Goal: Information Seeking & Learning: Learn about a topic

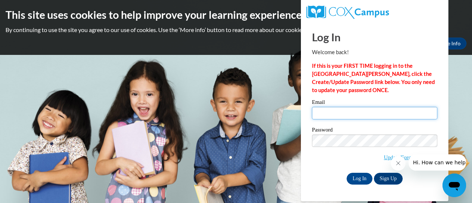
click at [333, 116] on input "Email" at bounding box center [374, 113] width 125 height 13
type input "kuehnlm@w-csd.org"
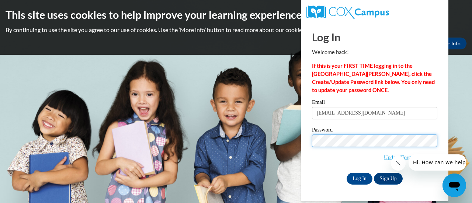
click at [347, 173] on input "Log In" at bounding box center [360, 179] width 26 height 12
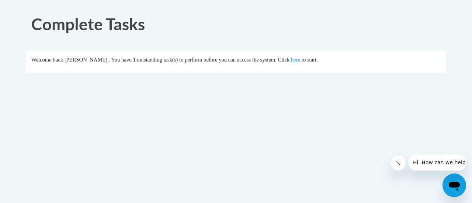
click at [395, 164] on icon "Close message from company" at bounding box center [398, 163] width 6 height 6
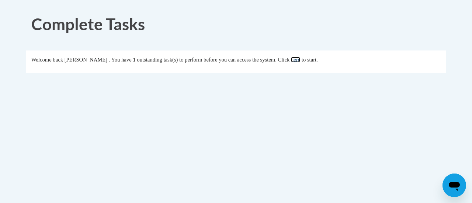
click at [300, 59] on link "here" at bounding box center [295, 60] width 9 height 6
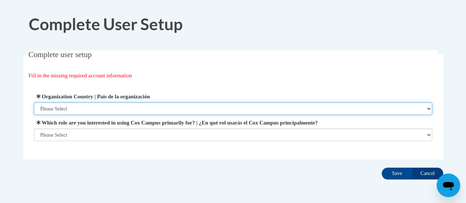
click at [198, 111] on select "Please Select [GEOGRAPHIC_DATA] | [GEOGRAPHIC_DATA] Outside of [GEOGRAPHIC_DATA…" at bounding box center [233, 108] width 399 height 13
select select "ad49bcad-a171-4b2e-b99c-48b446064914"
click at [34, 102] on select "Please Select [GEOGRAPHIC_DATA] | [GEOGRAPHIC_DATA] Outside of [GEOGRAPHIC_DATA…" at bounding box center [233, 108] width 399 height 13
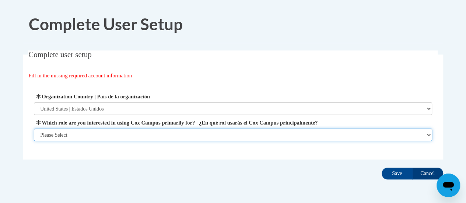
click at [185, 136] on select "Please Select College/University | Colegio/Universidad Community/Nonprofit Part…" at bounding box center [233, 135] width 399 height 13
select select "fbf2d438-af2f-41f8-98f1-81c410e29de3"
click at [34, 141] on select "Please Select College/University | Colegio/Universidad Community/Nonprofit Part…" at bounding box center [233, 135] width 399 height 13
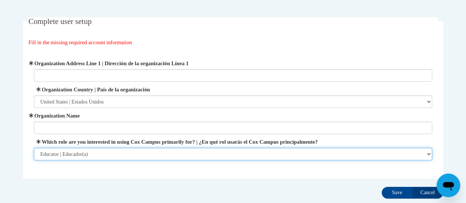
scroll to position [35, 0]
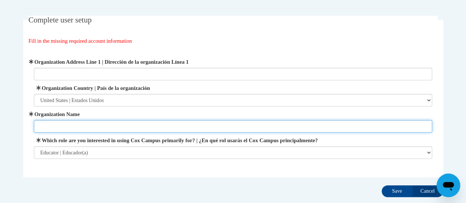
click at [139, 125] on input "Organization Name" at bounding box center [233, 126] width 399 height 13
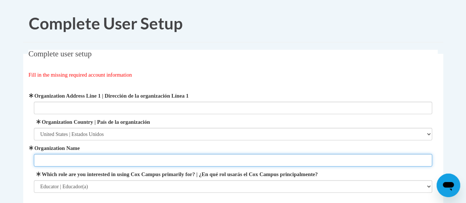
scroll to position [0, 0]
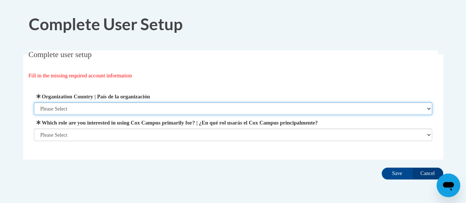
click at [223, 108] on select "Please Select [GEOGRAPHIC_DATA] | [GEOGRAPHIC_DATA] Outside of [GEOGRAPHIC_DATA…" at bounding box center [233, 108] width 399 height 13
select select "ad49bcad-a171-4b2e-b99c-48b446064914"
click at [34, 102] on select "Please Select [GEOGRAPHIC_DATA] | [GEOGRAPHIC_DATA] Outside of [GEOGRAPHIC_DATA…" at bounding box center [233, 108] width 399 height 13
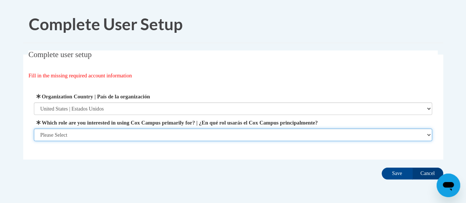
click at [208, 133] on select "Please Select College/University | Colegio/Universidad Community/Nonprofit Part…" at bounding box center [233, 135] width 399 height 13
select select "fbf2d438-af2f-41f8-98f1-81c410e29de3"
click at [34, 141] on select "Please Select College/University | Colegio/Universidad Community/Nonprofit Part…" at bounding box center [233, 135] width 399 height 13
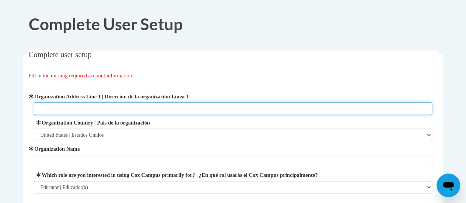
click at [118, 110] on input "Organization Address Line 1 | Dirección de la organización Línea 1" at bounding box center [233, 108] width 399 height 13
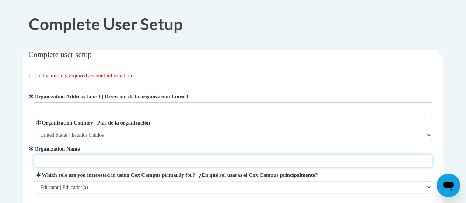
click at [107, 160] on input "Organization Name" at bounding box center [233, 161] width 399 height 13
type input "Winneconne Community School District"
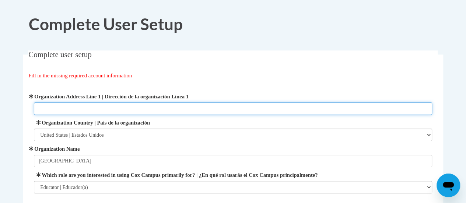
click at [111, 108] on input "Organization Address Line 1 | Dirección de la organización Línea 1" at bounding box center [233, 108] width 399 height 13
paste input "233 S. 3rd Ave Winneconne, WI 54986"
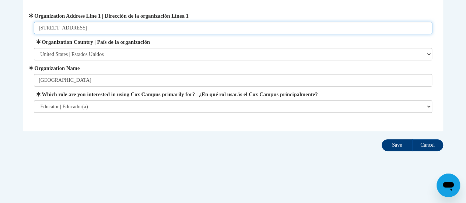
type input "233 S. 3rd Ave Winneconne, WI 54986"
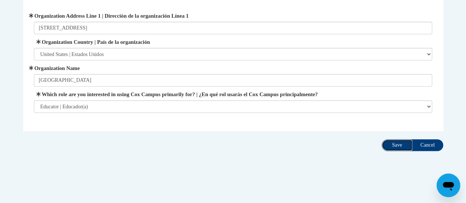
click at [404, 147] on input "Save" at bounding box center [397, 145] width 31 height 12
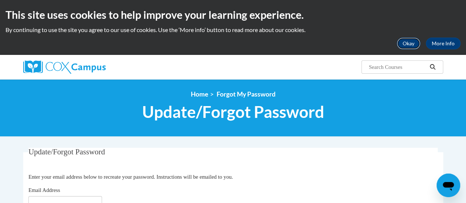
click at [410, 41] on button "Okay" at bounding box center [409, 44] width 24 height 12
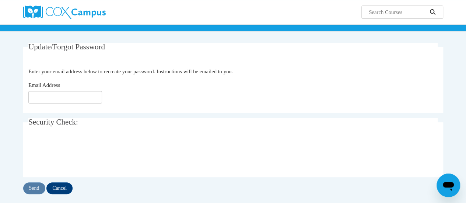
scroll to position [52, 0]
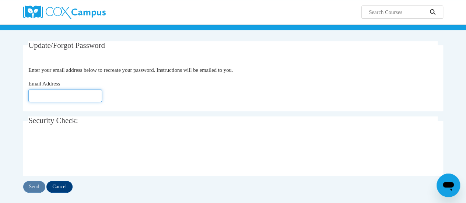
click at [74, 100] on input "Email Address" at bounding box center [65, 96] width 74 height 13
type input "[EMAIL_ADDRESS][DOMAIN_NAME]"
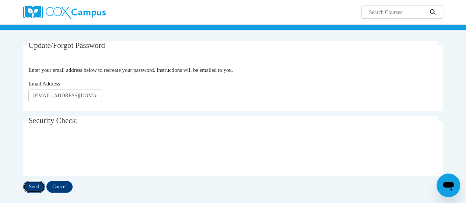
click at [36, 189] on input "Send" at bounding box center [34, 187] width 22 height 12
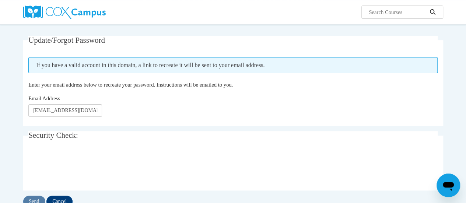
scroll to position [56, 0]
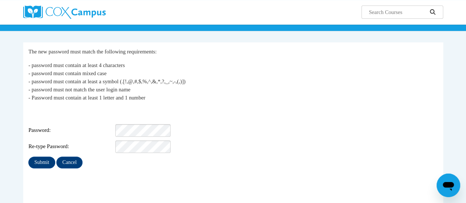
scroll to position [51, 0]
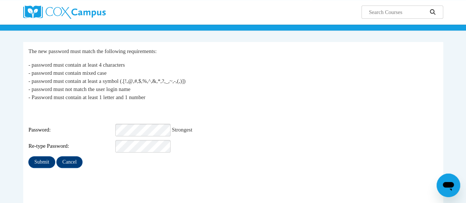
click at [133, 171] on fieldset "My Password The new password must match the following requirements: - password …" at bounding box center [233, 123] width 420 height 163
click at [41, 156] on input "Submit" at bounding box center [41, 162] width 27 height 12
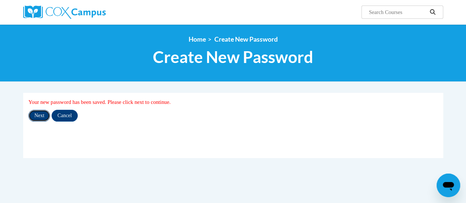
click at [38, 118] on input "Next" at bounding box center [39, 116] width 22 height 12
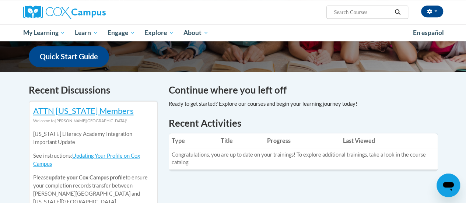
scroll to position [187, 0]
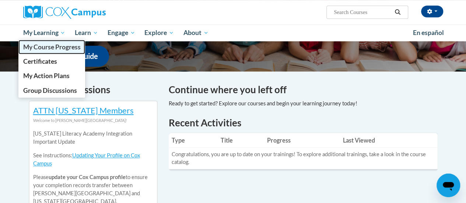
click at [50, 48] on span "My Course Progress" at bounding box center [52, 47] width 58 height 8
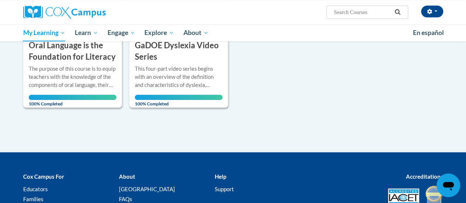
scroll to position [484, 0]
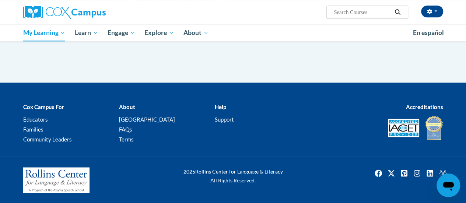
click at [371, 16] on input "Search..." at bounding box center [362, 12] width 59 height 9
type input "vocabulary"
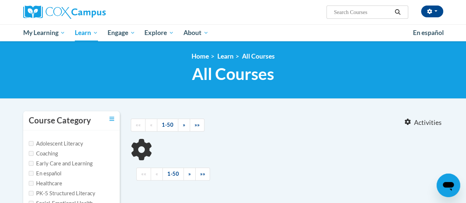
type input "vocabulary"
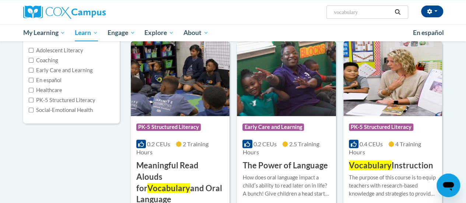
scroll to position [94, 0]
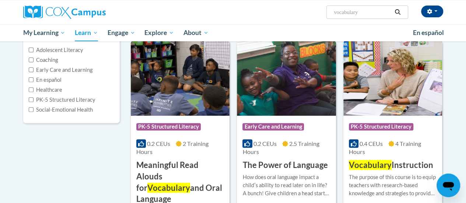
click at [380, 143] on span "0.4 CEUs" at bounding box center [371, 143] width 23 height 7
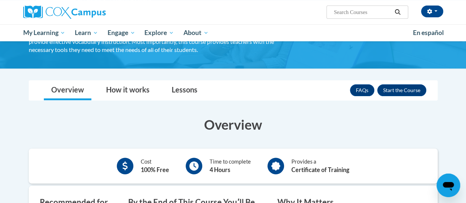
scroll to position [72, 0]
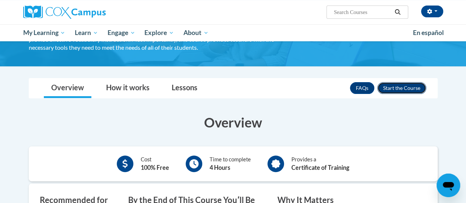
click at [397, 84] on button "Enroll" at bounding box center [402, 88] width 49 height 12
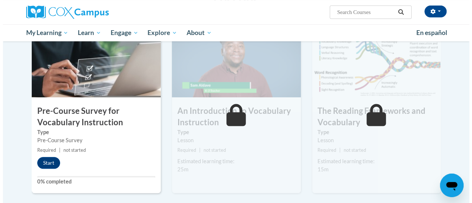
scroll to position [173, 0]
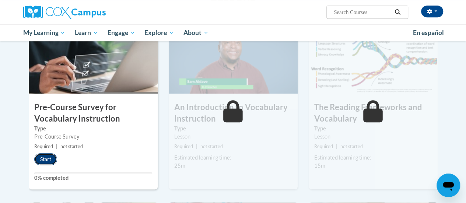
click at [40, 159] on button "Start" at bounding box center [45, 159] width 23 height 12
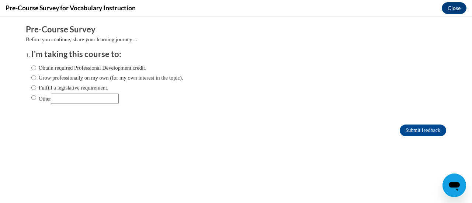
scroll to position [0, 0]
click at [31, 88] on label "Fulfill a legislative requirement." at bounding box center [69, 88] width 77 height 8
click at [31, 88] on input "Fulfill a legislative requirement." at bounding box center [33, 88] width 5 height 8
radio input "true"
click at [402, 135] on input "Submit feedback" at bounding box center [423, 131] width 46 height 12
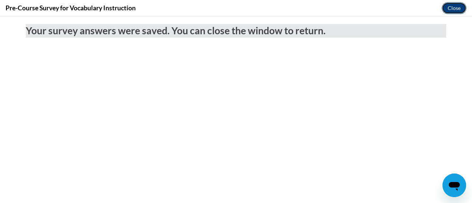
click at [460, 6] on button "Close" at bounding box center [454, 8] width 25 height 12
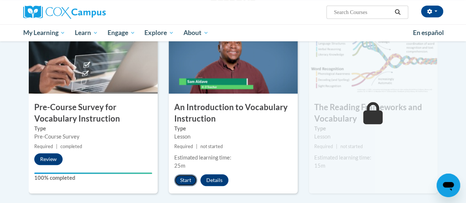
click at [186, 183] on button "Start" at bounding box center [185, 180] width 23 height 12
